Goal: Transaction & Acquisition: Purchase product/service

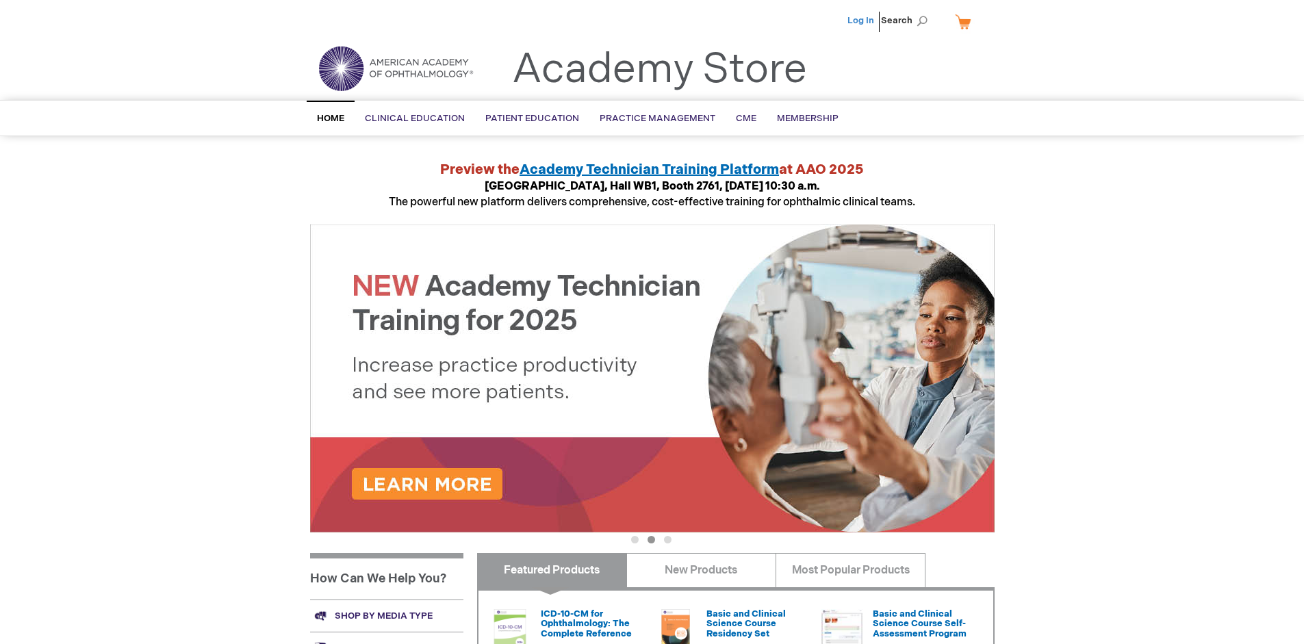
click at [862, 21] on link "Log In" at bounding box center [860, 20] width 27 height 11
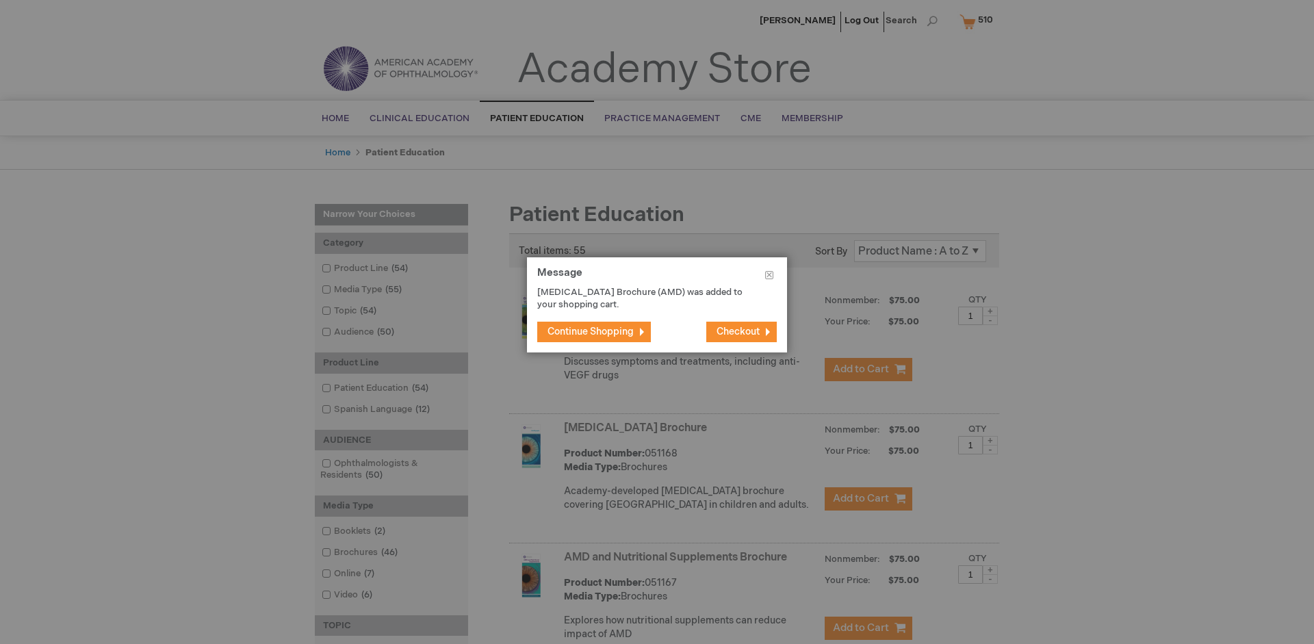
click at [591, 331] on span "Continue Shopping" at bounding box center [591, 332] width 86 height 12
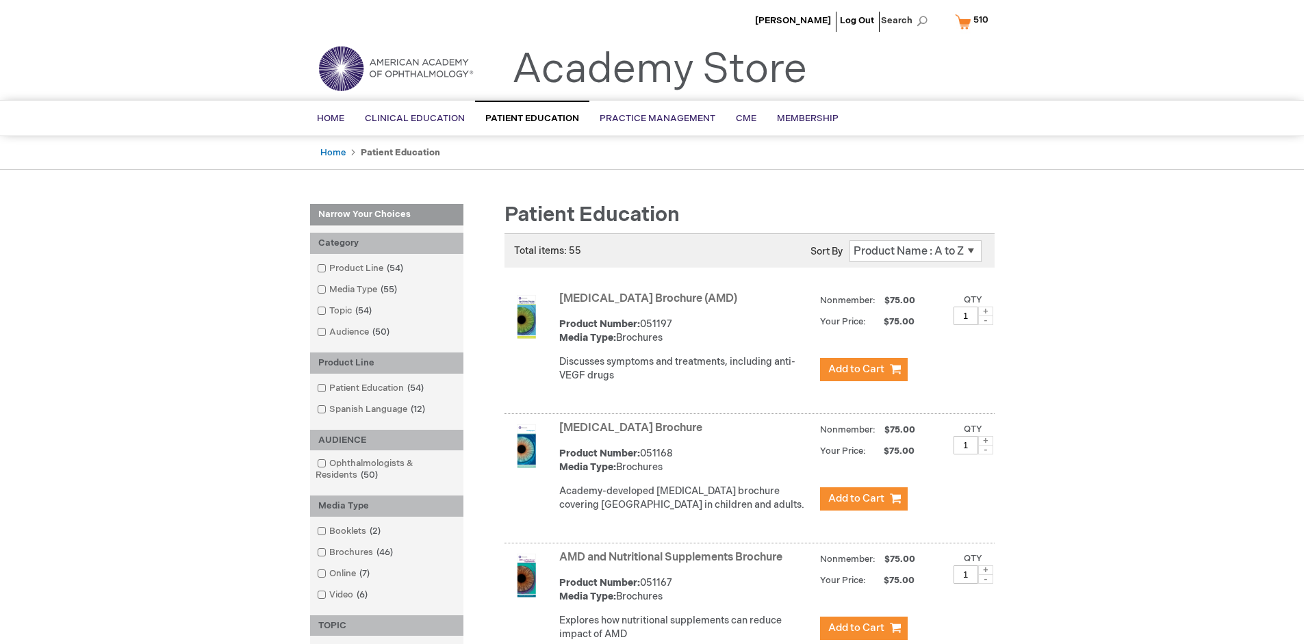
click at [673, 564] on link "AMD and Nutritional Supplements Brochure" at bounding box center [670, 557] width 223 height 13
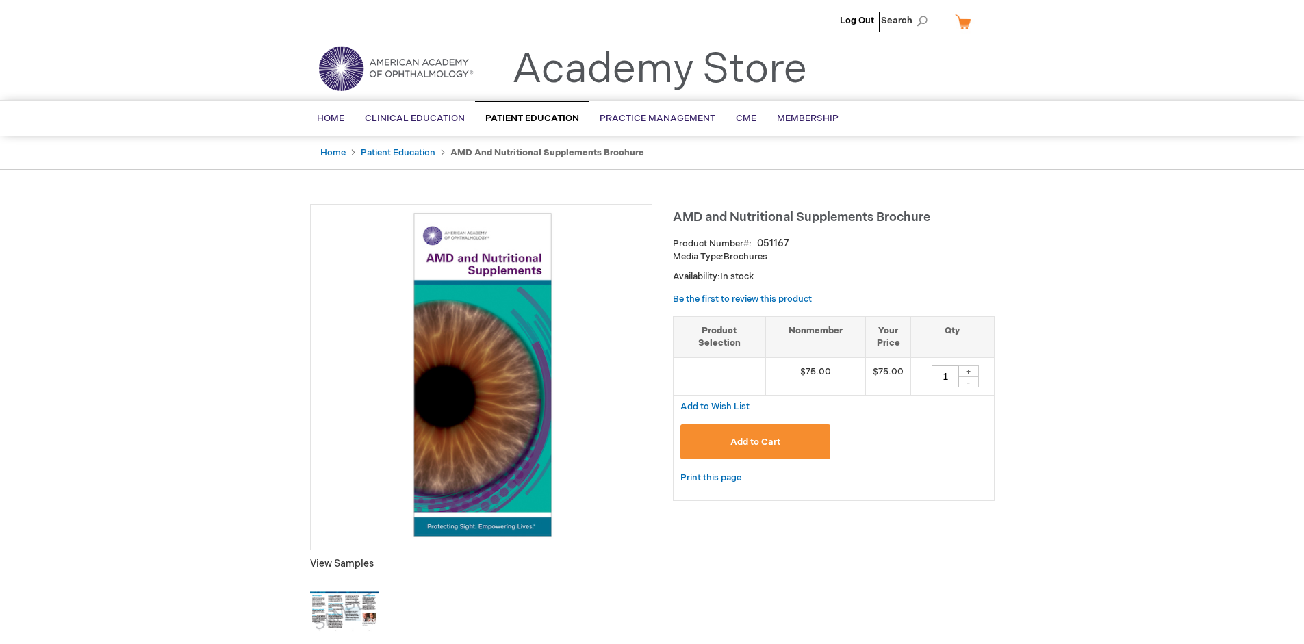
type input "1"
click at [755, 441] on span "Add to Cart" at bounding box center [755, 442] width 50 height 11
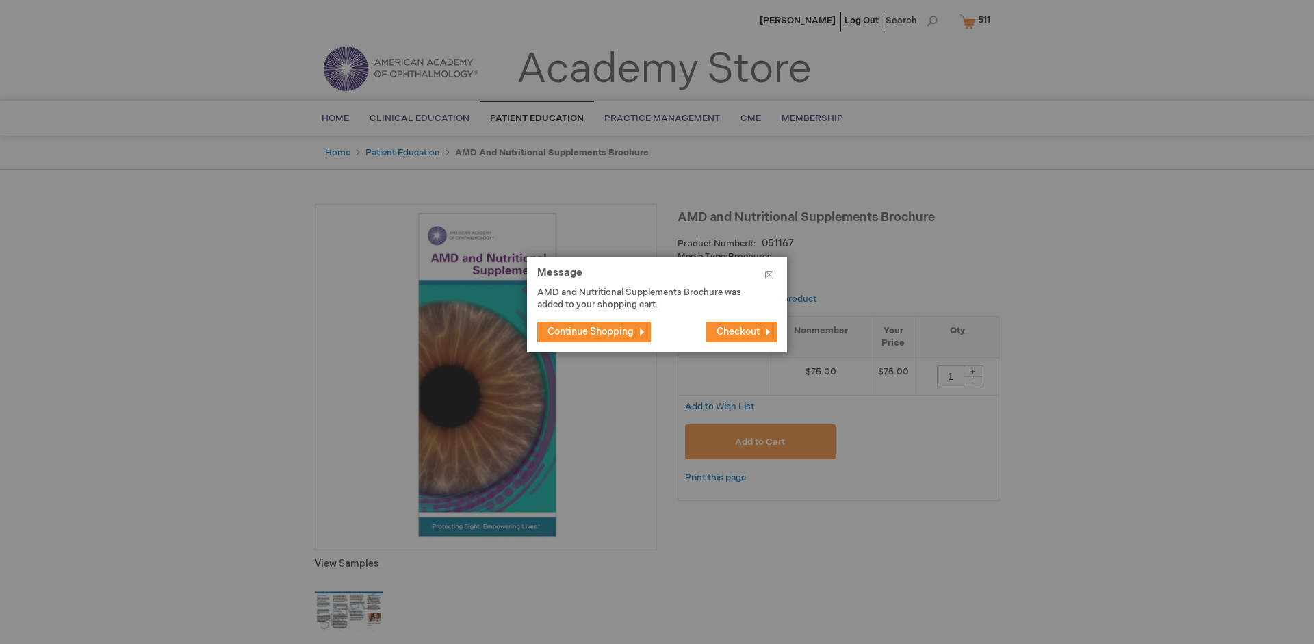
click at [591, 331] on span "Continue Shopping" at bounding box center [591, 332] width 86 height 12
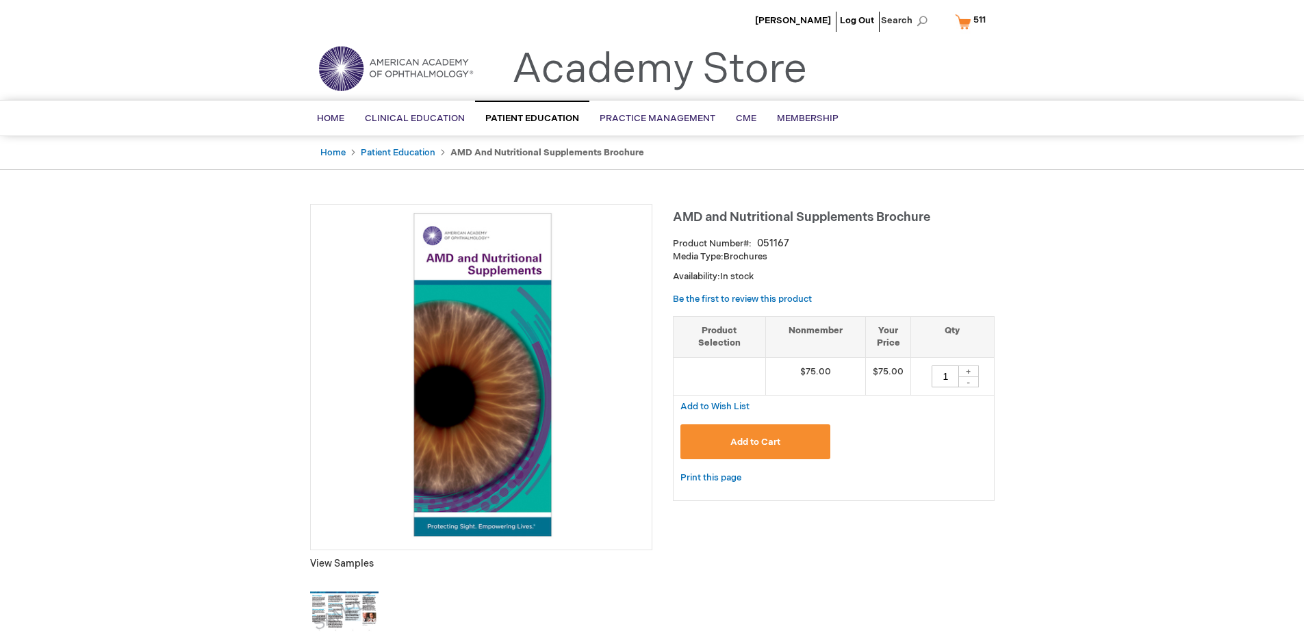
click at [973, 21] on span "511 511 items" at bounding box center [979, 20] width 16 height 16
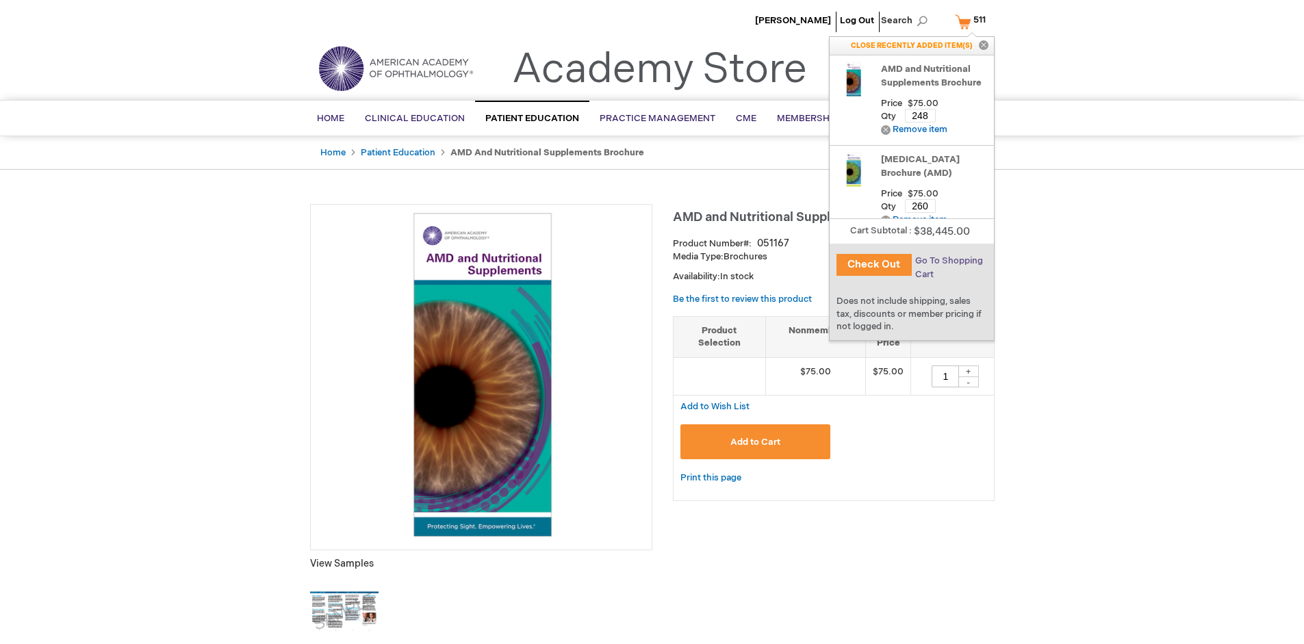
click at [948, 261] on span "Go To Shopping Cart" at bounding box center [949, 267] width 68 height 25
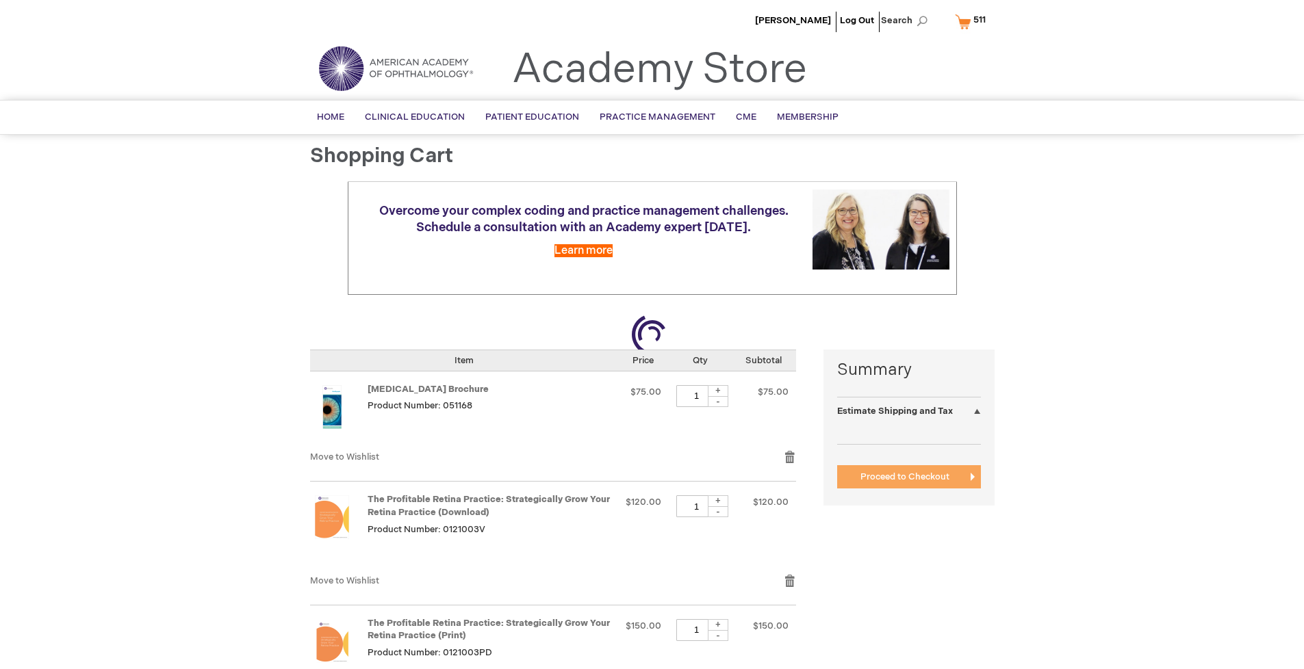
click at [904, 477] on span "Proceed to Checkout" at bounding box center [904, 477] width 89 height 11
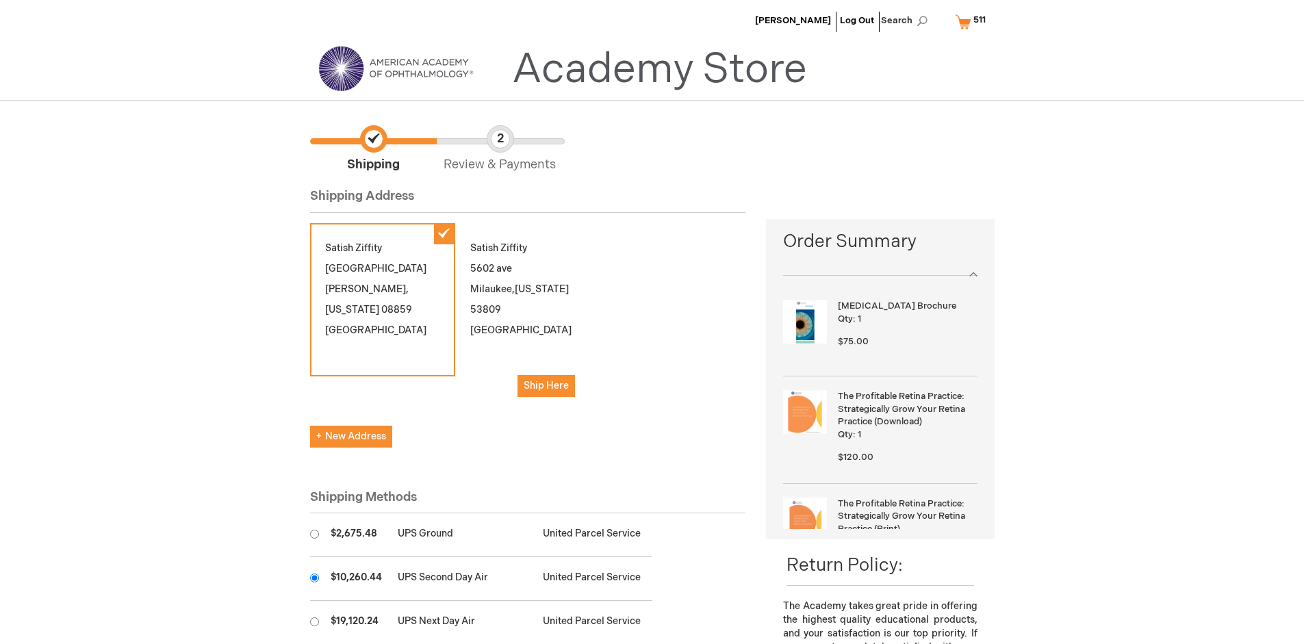
click at [314, 578] on input "radio" at bounding box center [314, 578] width 9 height 9
